Goal: Check status

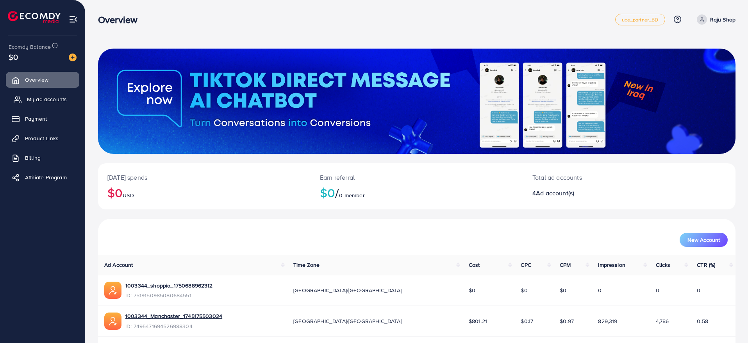
click at [44, 99] on span "My ad accounts" at bounding box center [47, 99] width 40 height 8
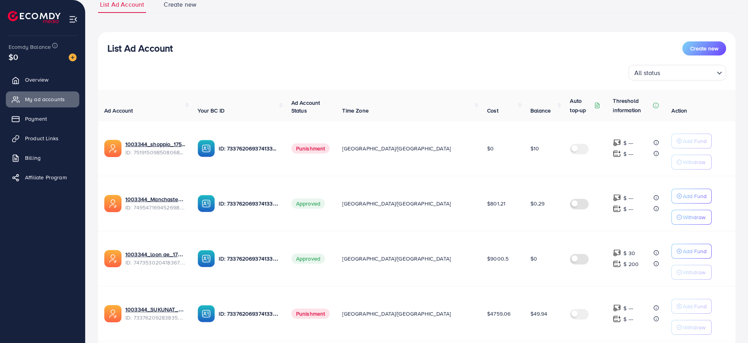
scroll to position [62, 0]
drag, startPoint x: 458, startPoint y: 258, endPoint x: 489, endPoint y: 264, distance: 31.9
click at [489, 264] on td "$9000.5" at bounding box center [502, 258] width 43 height 55
drag, startPoint x: 440, startPoint y: 259, endPoint x: 498, endPoint y: 261, distance: 58.3
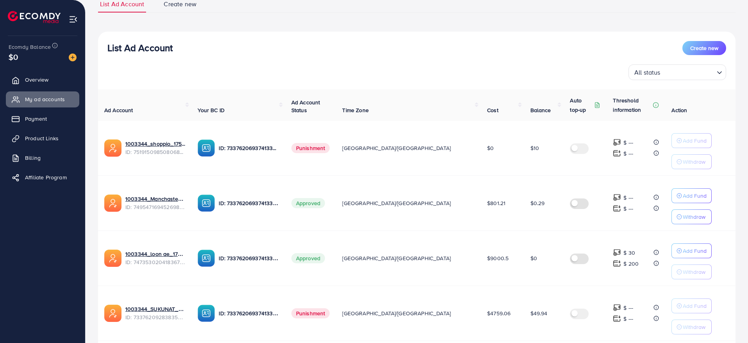
click at [498, 261] on tr "1003344_loon ae_1740066863007 ID: 7473530204183674896 ID: 7337620693741338625 A…" at bounding box center [417, 258] width 638 height 55
click at [498, 261] on td "$9000.5" at bounding box center [502, 258] width 43 height 55
drag, startPoint x: 432, startPoint y: 247, endPoint x: 501, endPoint y: 258, distance: 70.4
click at [501, 258] on tr "1003344_loon ae_1740066863007 ID: 7473530204183674896 ID: 7337620693741338625 A…" at bounding box center [417, 258] width 638 height 55
click at [501, 258] on td "$9000.5" at bounding box center [502, 258] width 43 height 55
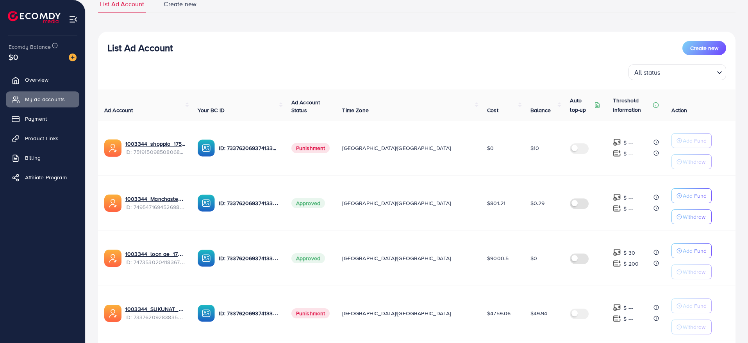
scroll to position [116, 0]
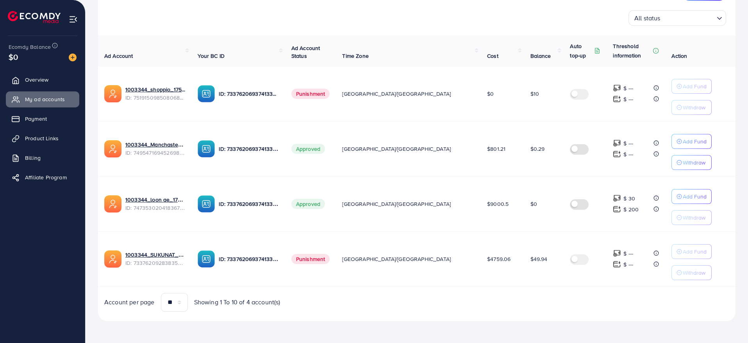
drag, startPoint x: 491, startPoint y: 268, endPoint x: 451, endPoint y: 145, distance: 129.2
click at [451, 145] on tbody "1003344_shoppio_1750688962312 ID: 7519150985080684551 ID: 7337620693741338625 P…" at bounding box center [417, 176] width 638 height 220
click at [451, 145] on td "[GEOGRAPHIC_DATA]/[GEOGRAPHIC_DATA]" at bounding box center [408, 148] width 145 height 55
drag, startPoint x: 458, startPoint y: 93, endPoint x: 628, endPoint y: 286, distance: 257.5
click at [628, 286] on tbody "1003344_shoppio_1750688962312 ID: 7519150985080684551 ID: 7337620693741338625 P…" at bounding box center [417, 176] width 638 height 220
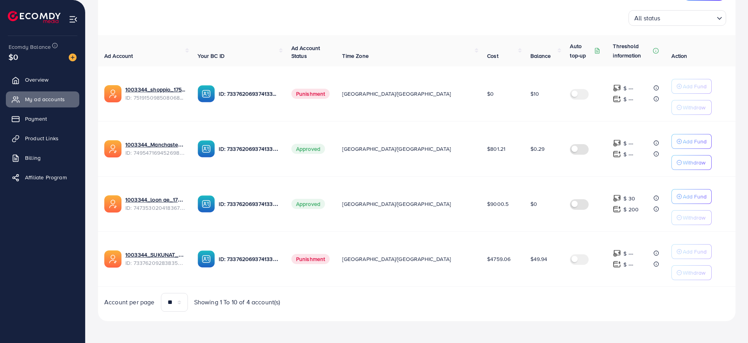
click at [481, 281] on td "$4759.06" at bounding box center [502, 258] width 43 height 55
